Goal: Transaction & Acquisition: Obtain resource

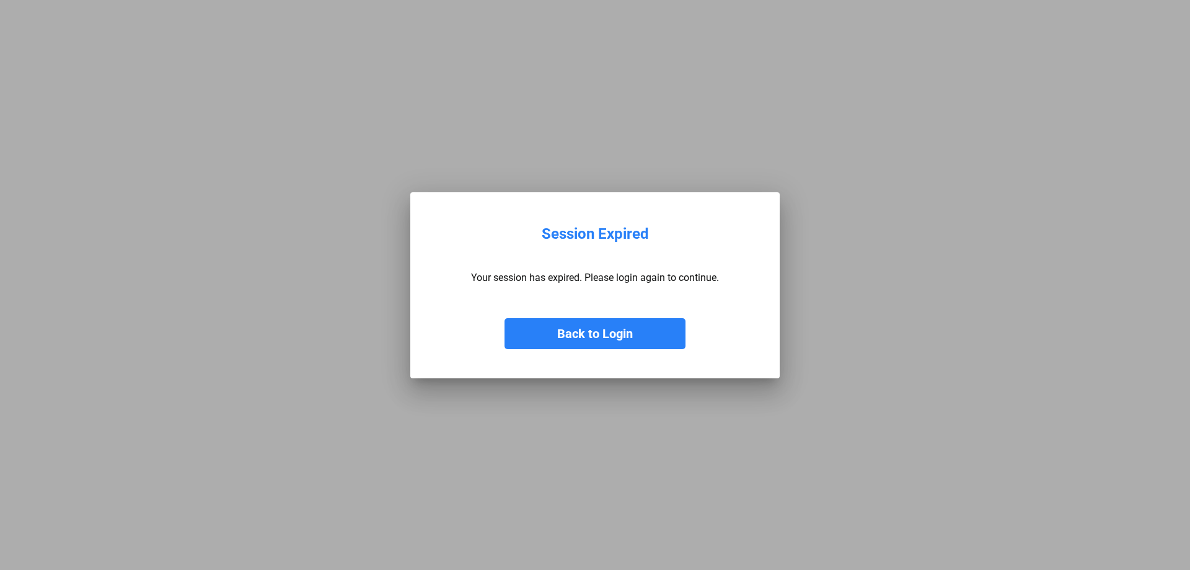
click at [552, 332] on button "Back to Login" at bounding box center [595, 333] width 181 height 31
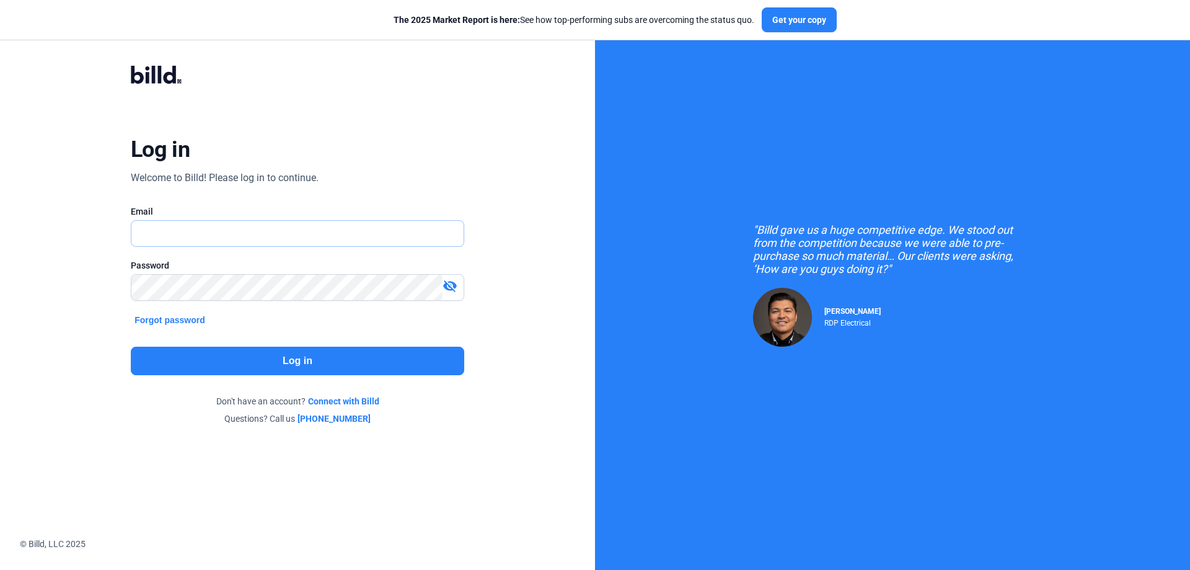
type input "[PERSON_NAME][EMAIL_ADDRESS][DOMAIN_NAME]"
click at [260, 361] on button "Log in" at bounding box center [298, 361] width 334 height 29
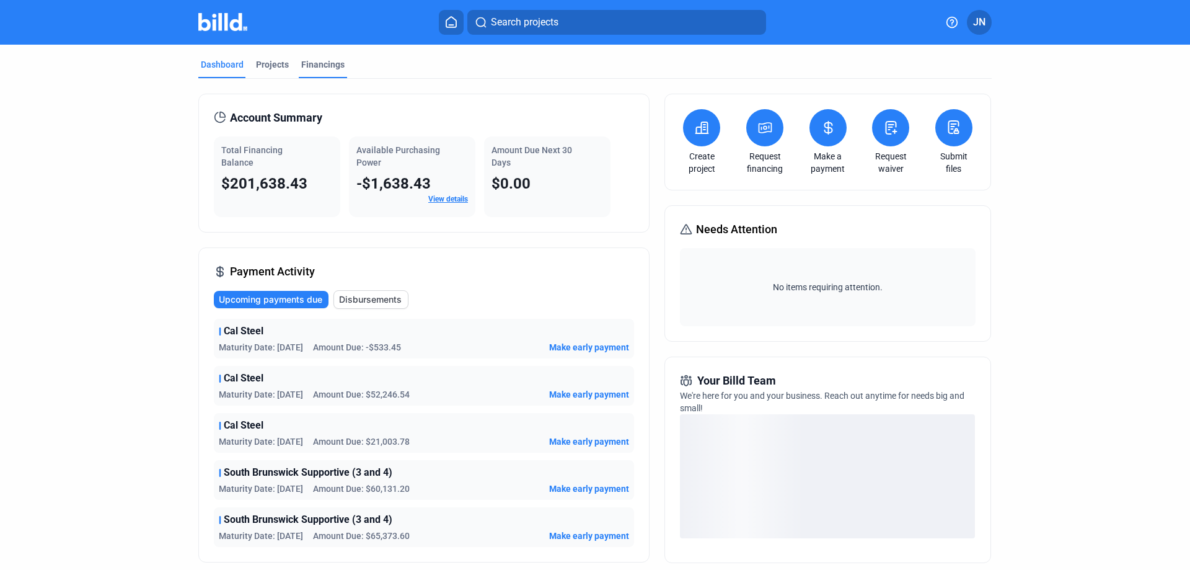
click at [311, 62] on div "Financings" at bounding box center [322, 64] width 43 height 12
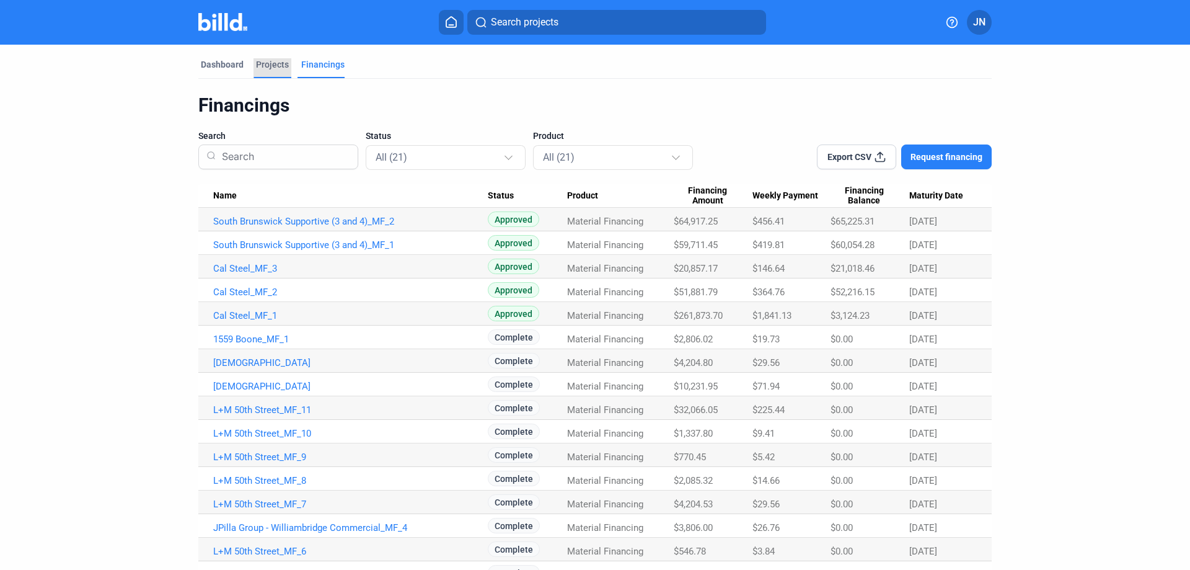
click at [261, 64] on div "Projects" at bounding box center [272, 64] width 33 height 12
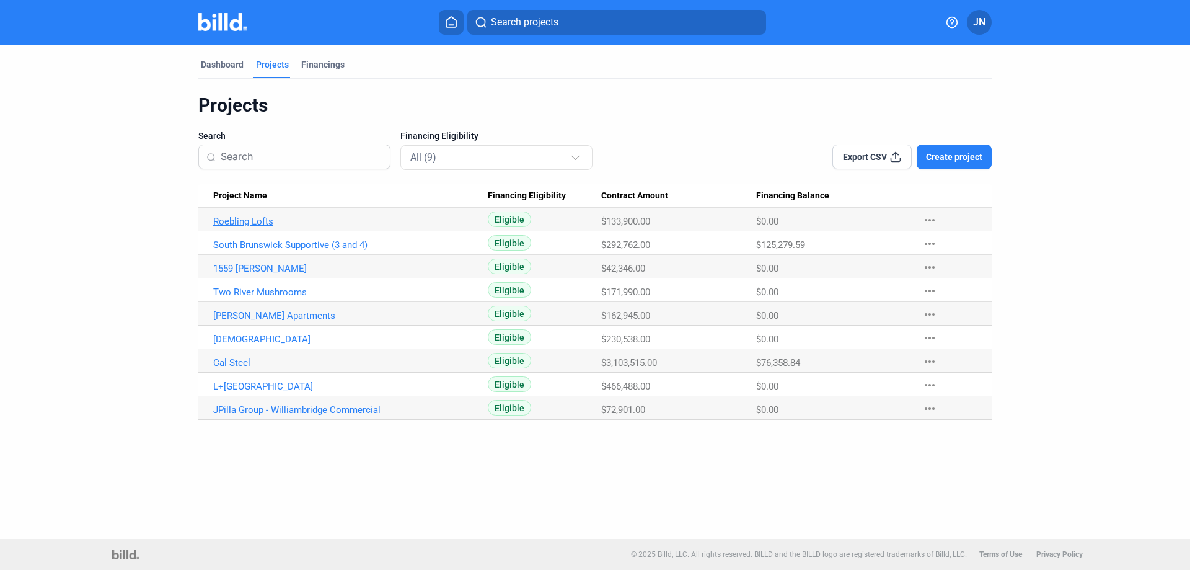
click at [252, 221] on link "Roebling Lofts" at bounding box center [350, 221] width 275 height 11
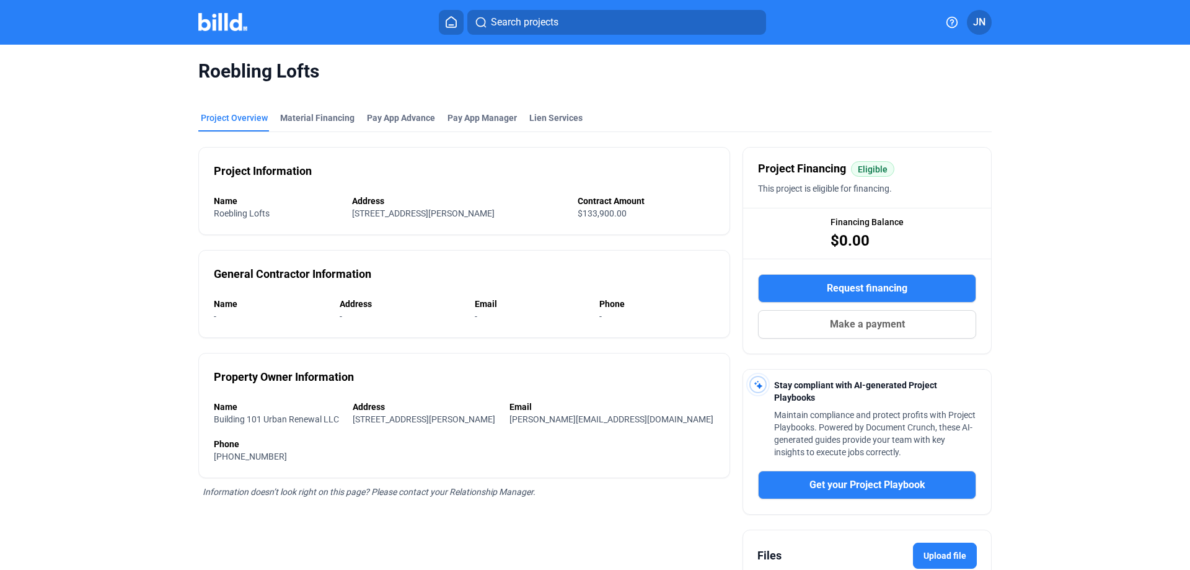
scroll to position [124, 0]
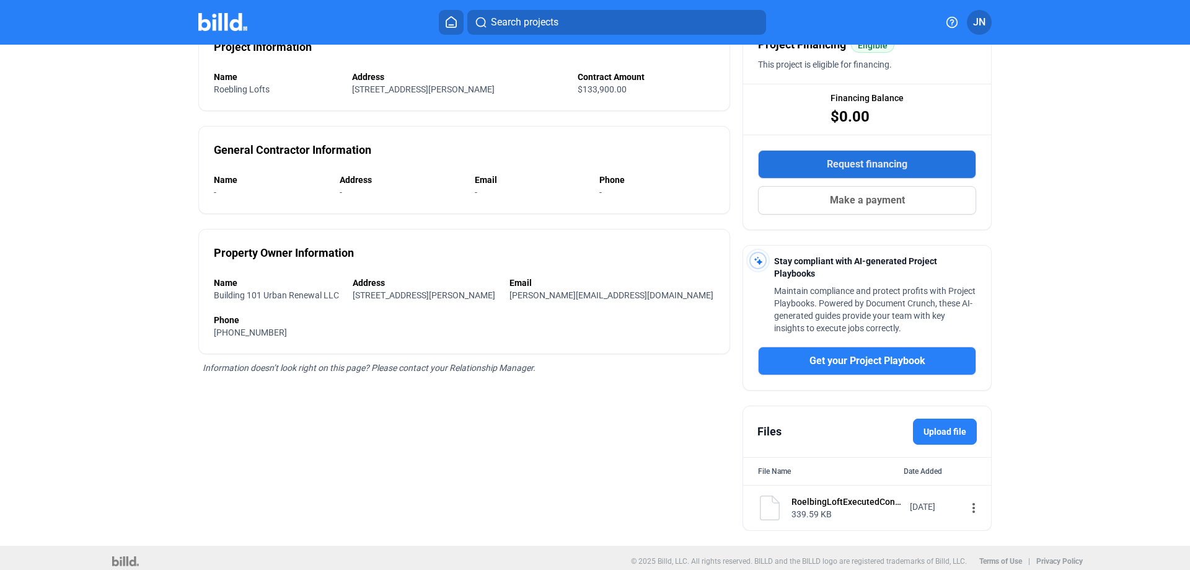
click at [866, 165] on span "Request financing" at bounding box center [867, 164] width 81 height 15
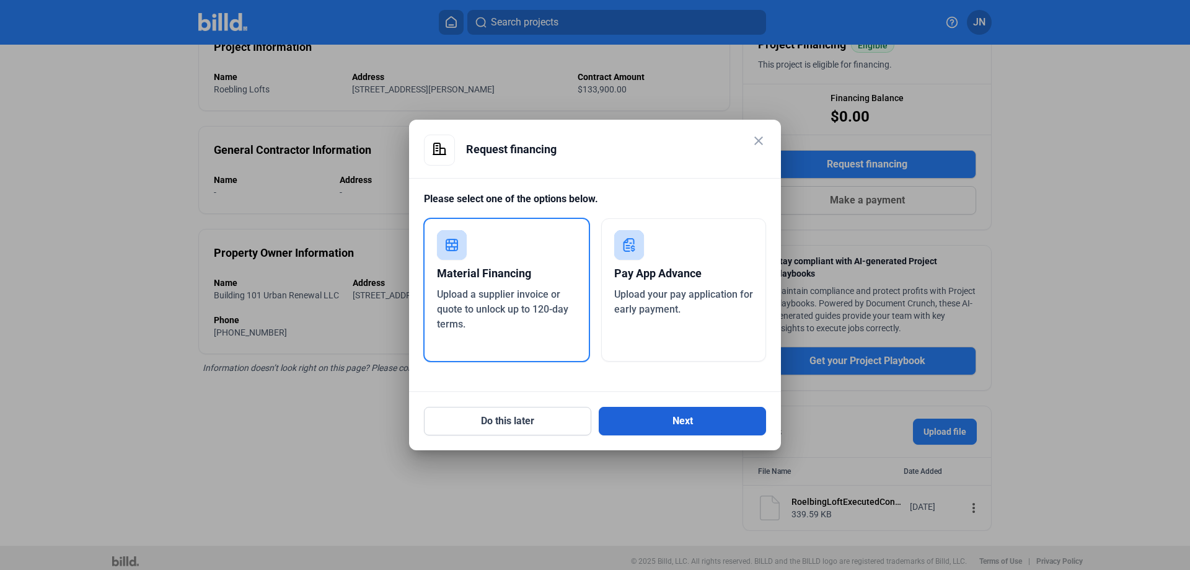
click at [682, 425] on button "Next" at bounding box center [682, 421] width 167 height 29
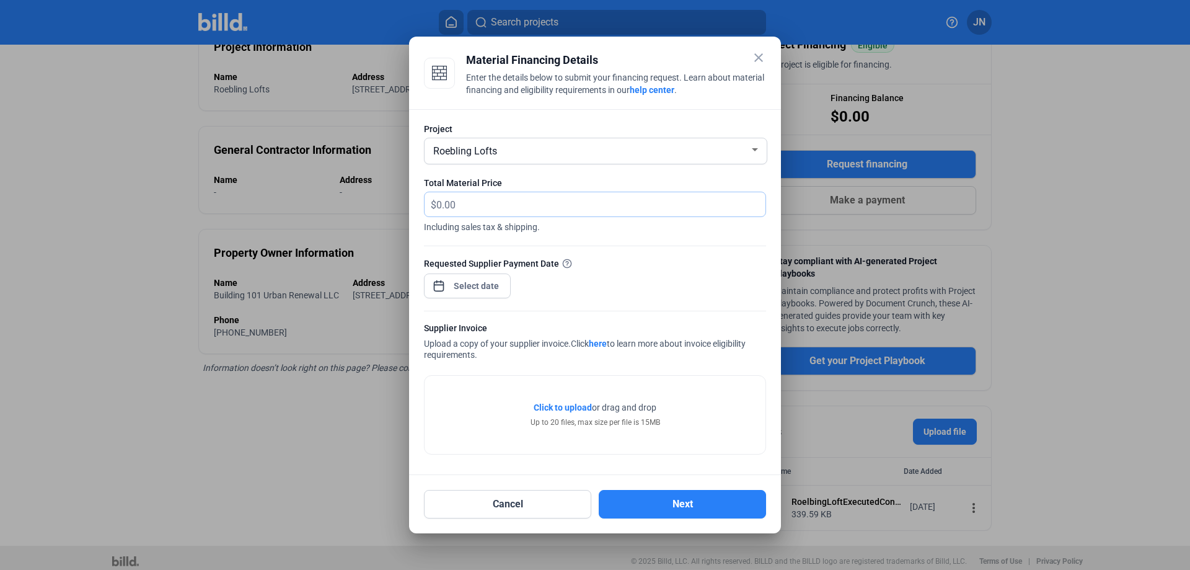
click at [497, 205] on input "text" at bounding box center [600, 204] width 329 height 24
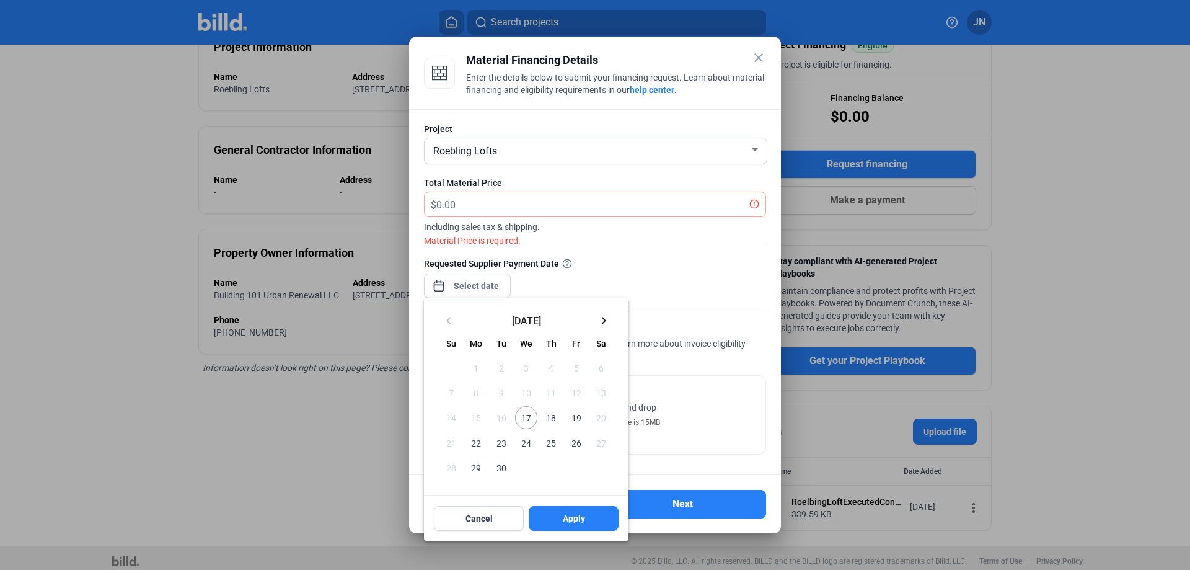
click at [452, 281] on div "close Material Financing Details Enter the details below to submit your financi…" at bounding box center [595, 285] width 1190 height 570
click at [549, 422] on span "18" at bounding box center [551, 417] width 22 height 22
click at [568, 526] on button "Apply" at bounding box center [574, 518] width 90 height 25
type input "[DATE]"
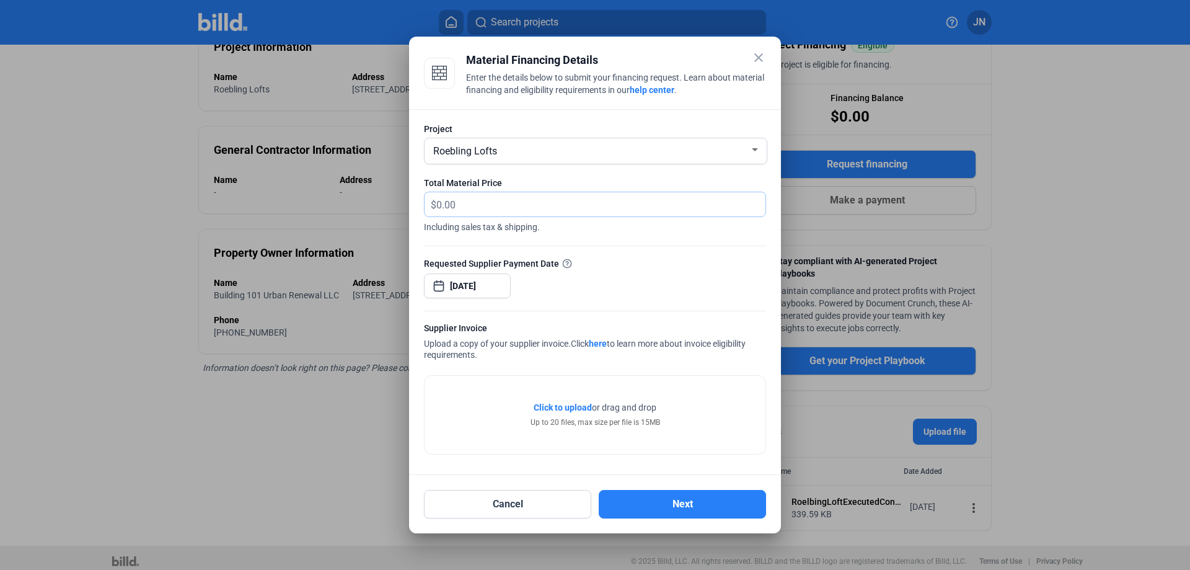
click at [479, 200] on input "text" at bounding box center [600, 204] width 329 height 24
type input "18,673.75"
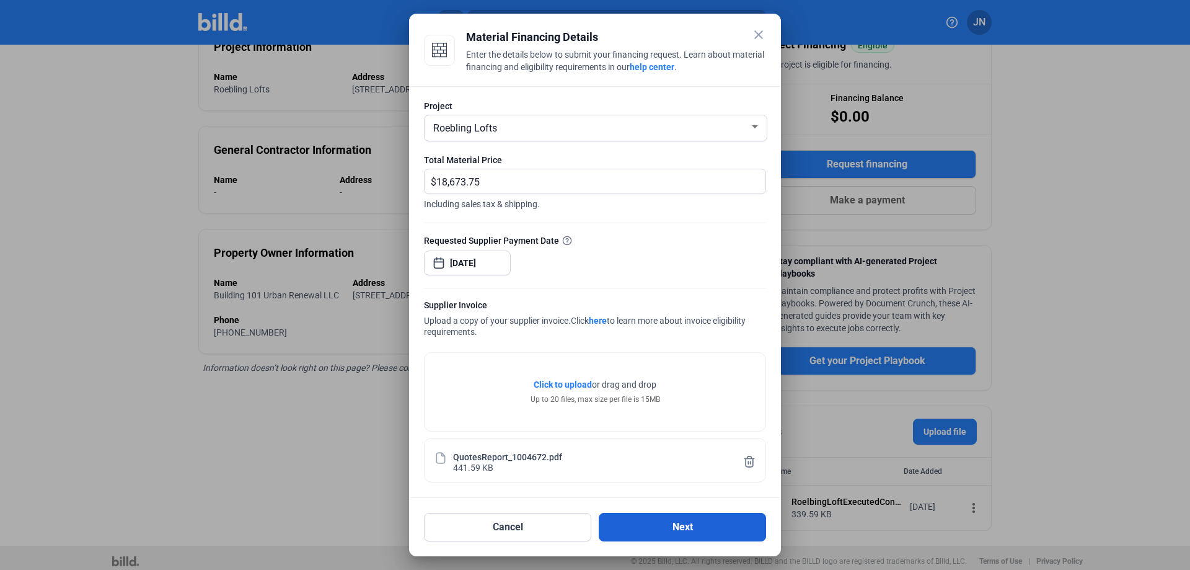
click at [684, 526] on button "Next" at bounding box center [682, 527] width 167 height 29
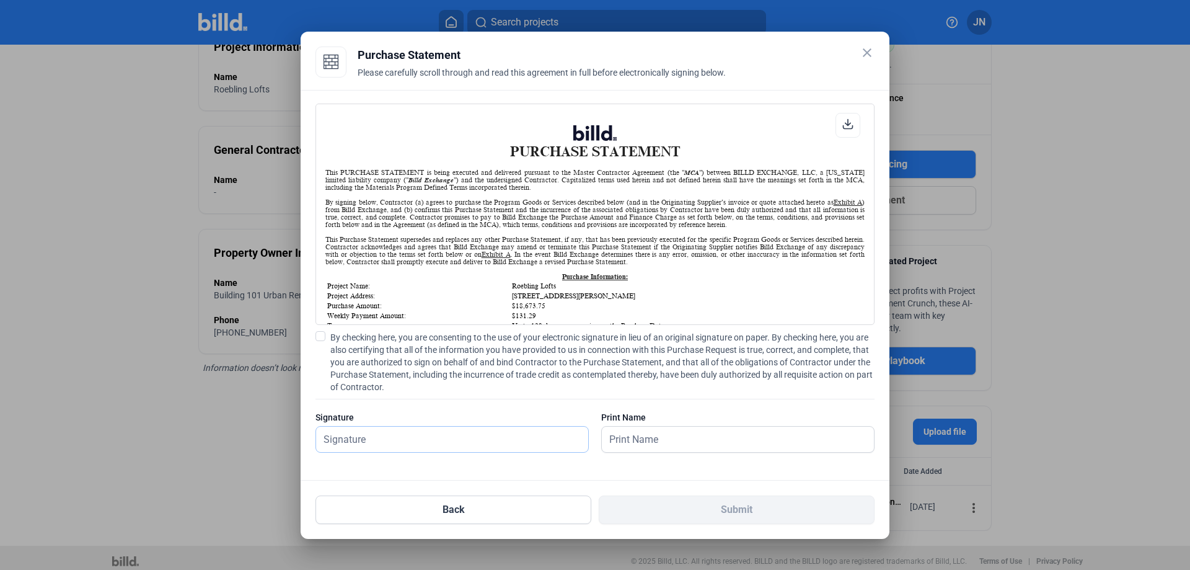
scroll to position [1, 0]
click at [431, 436] on input "text" at bounding box center [452, 439] width 272 height 25
type input "[PERSON_NAME]"
click at [623, 437] on input "text" at bounding box center [731, 439] width 259 height 25
type input "[PERSON_NAME]"
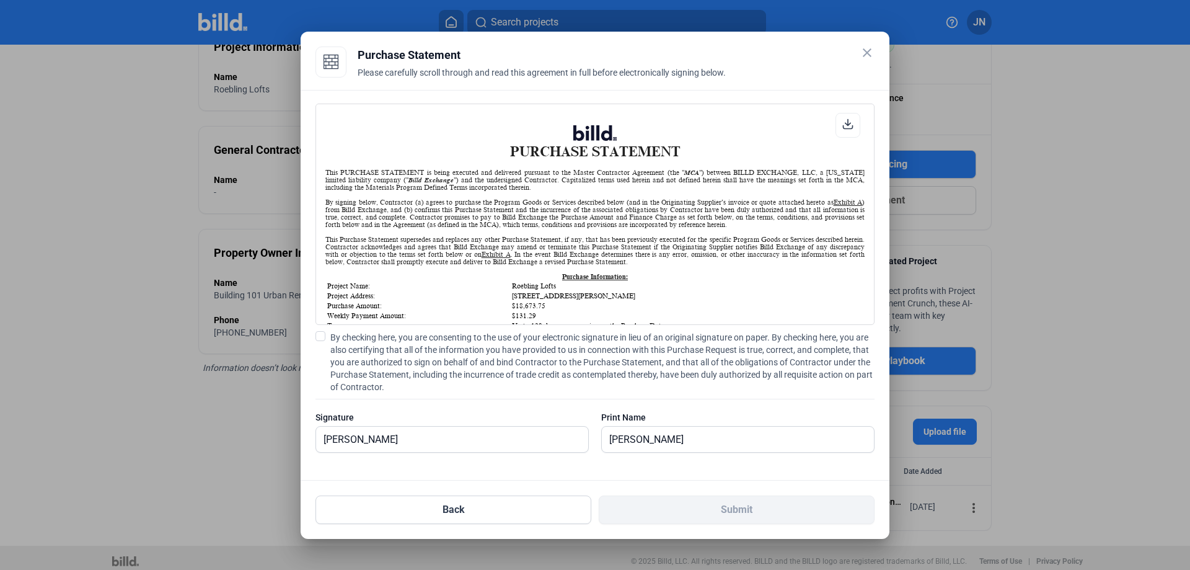
click at [325, 334] on label "By checking here, you are consenting to the use of your electronic signature in…" at bounding box center [595, 362] width 559 height 62
click at [0, 0] on input "By checking here, you are consenting to the use of your electronic signature in…" at bounding box center [0, 0] width 0 height 0
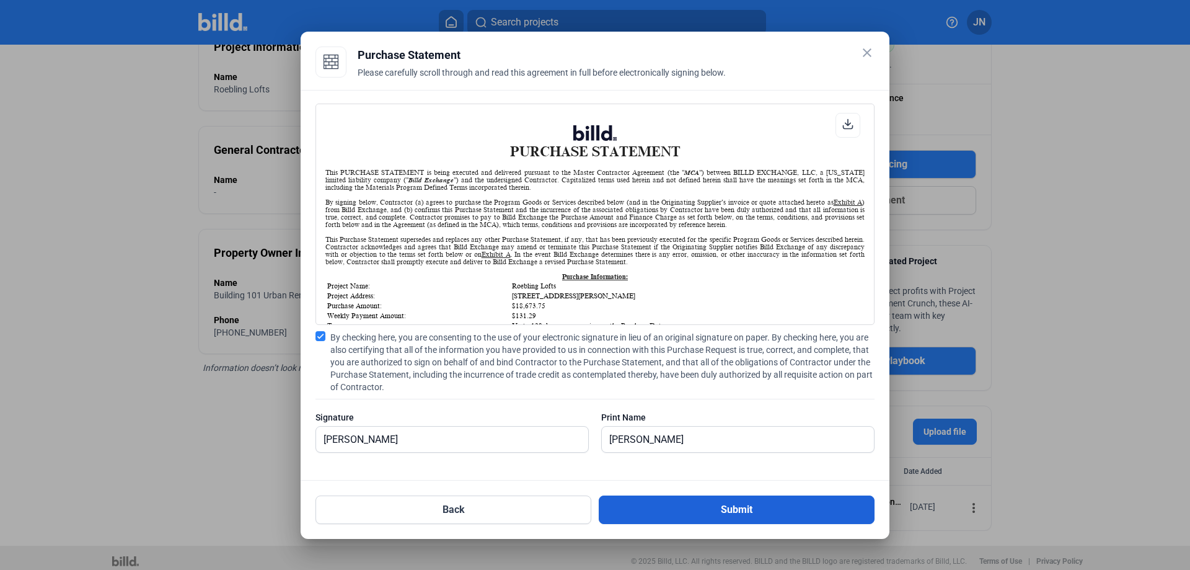
click at [674, 510] on button "Submit" at bounding box center [737, 509] width 276 height 29
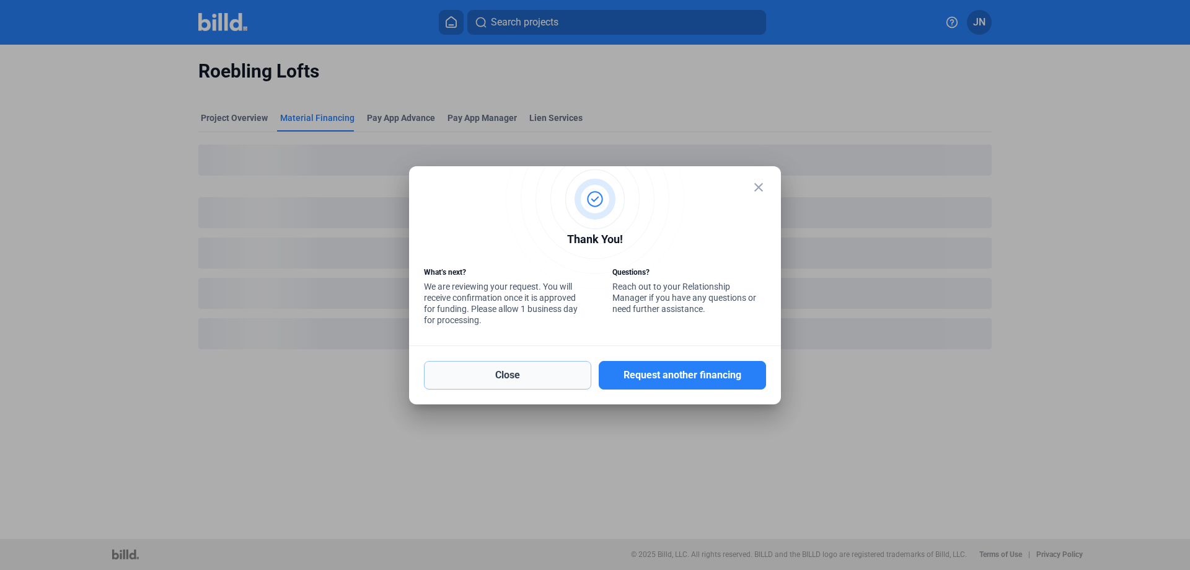
click at [487, 377] on button "Close" at bounding box center [507, 375] width 167 height 29
